Goal: Information Seeking & Learning: Check status

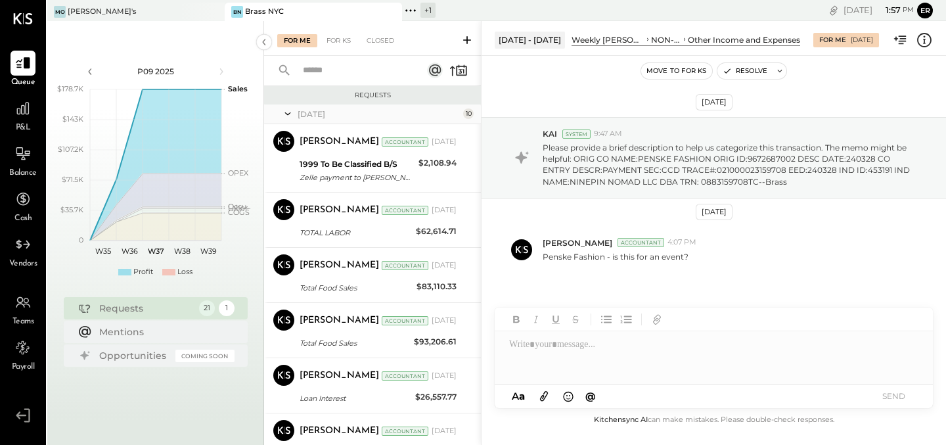
scroll to position [374, 0]
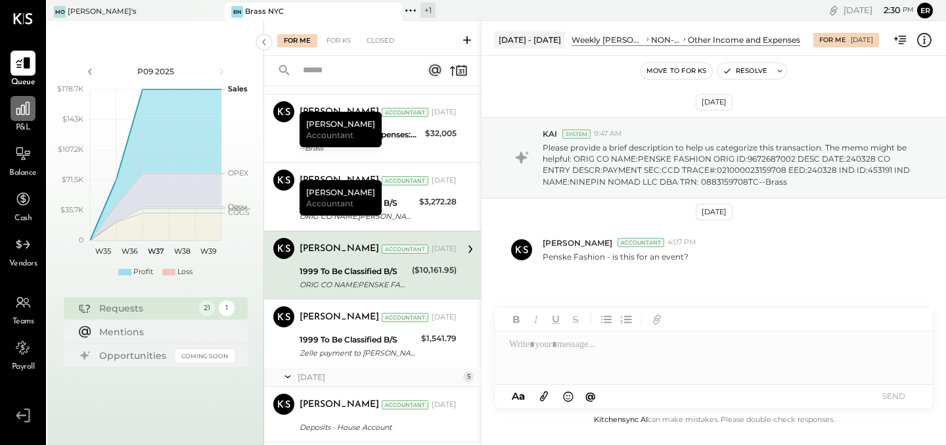
click at [28, 116] on div at bounding box center [23, 108] width 25 height 25
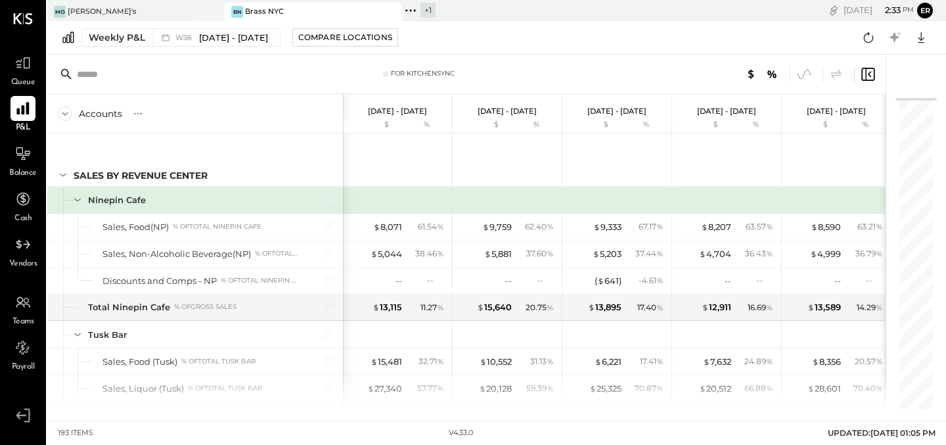
click at [24, 112] on icon at bounding box center [22, 109] width 12 height 12
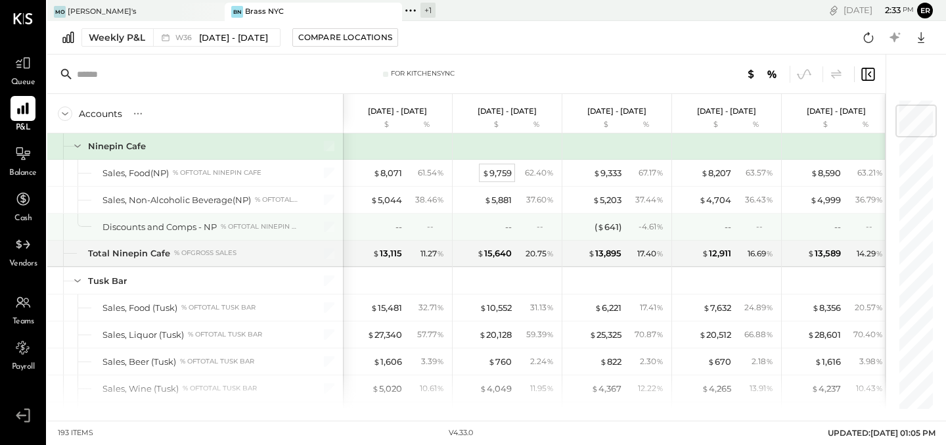
scroll to position [60, 0]
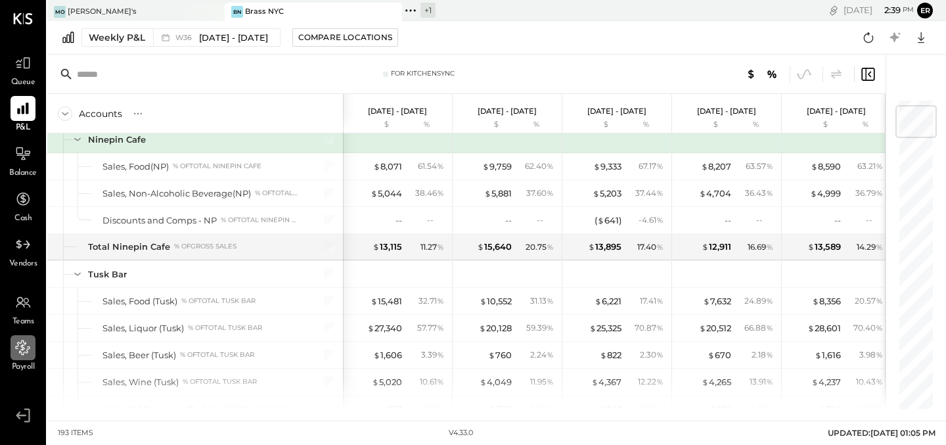
click at [24, 344] on icon at bounding box center [20, 344] width 11 height 9
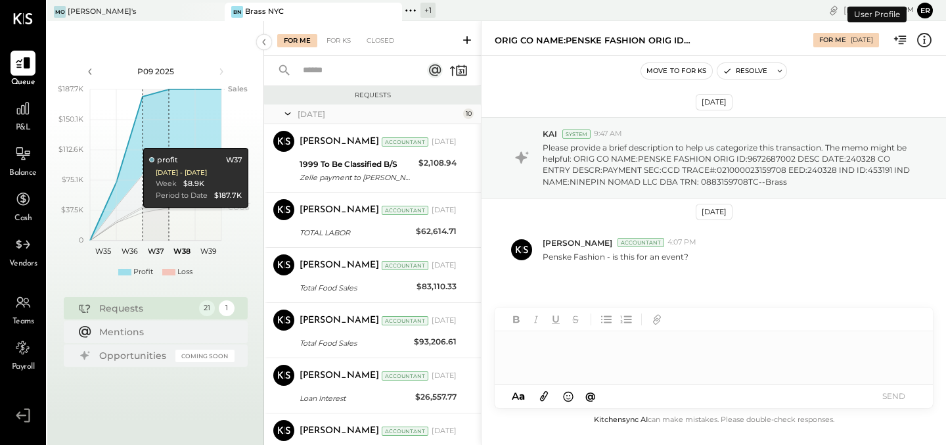
scroll to position [373, 0]
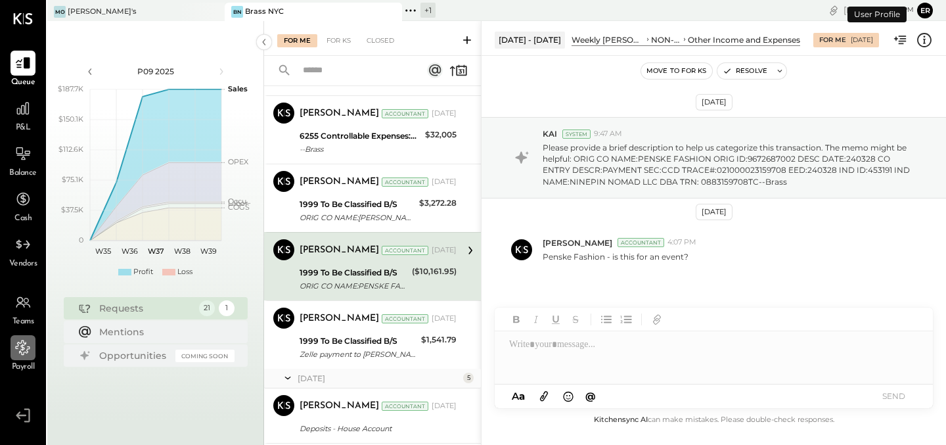
click at [22, 350] on icon at bounding box center [22, 347] width 17 height 17
